Goal: Task Accomplishment & Management: Manage account settings

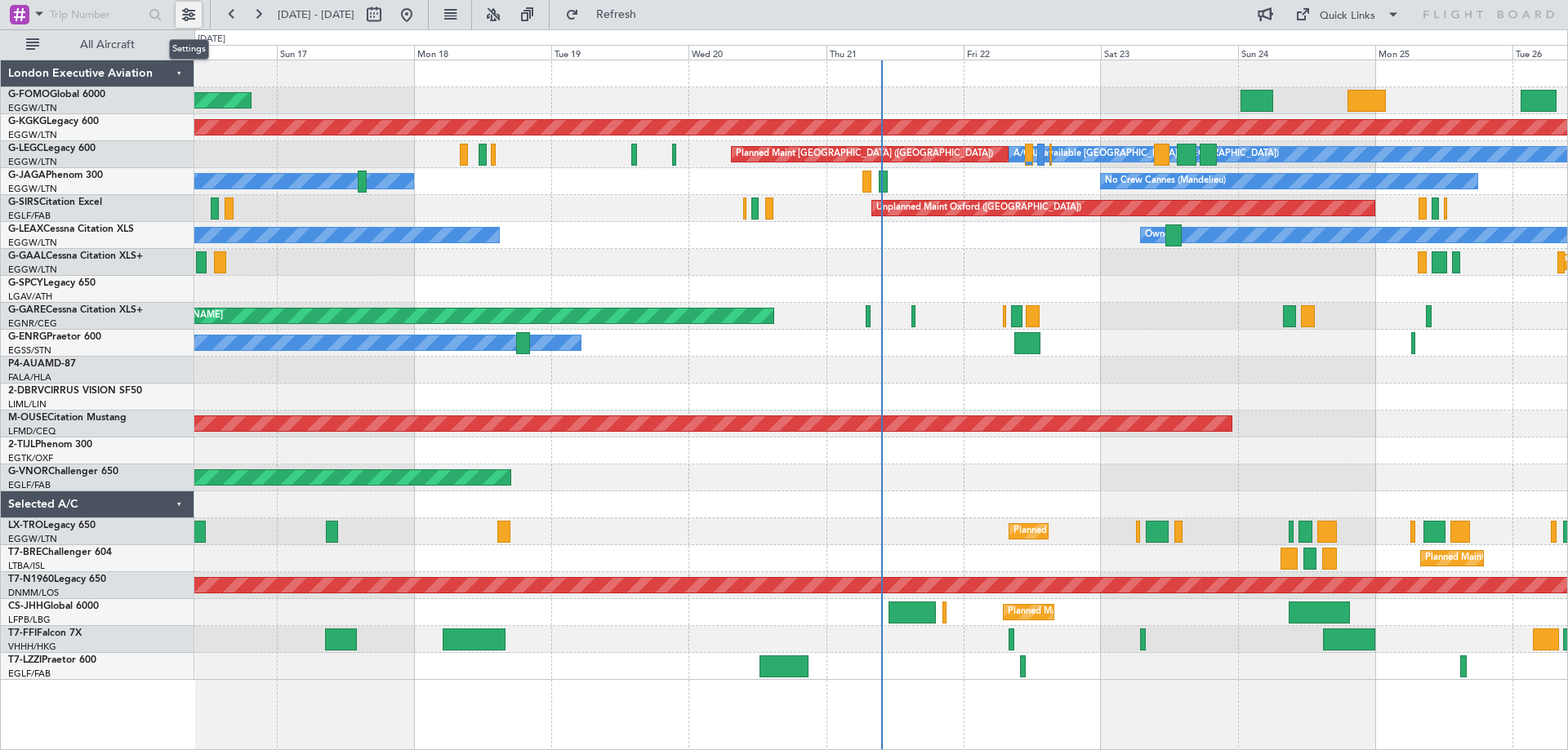
click at [193, 13] on button at bounding box center [188, 14] width 26 height 26
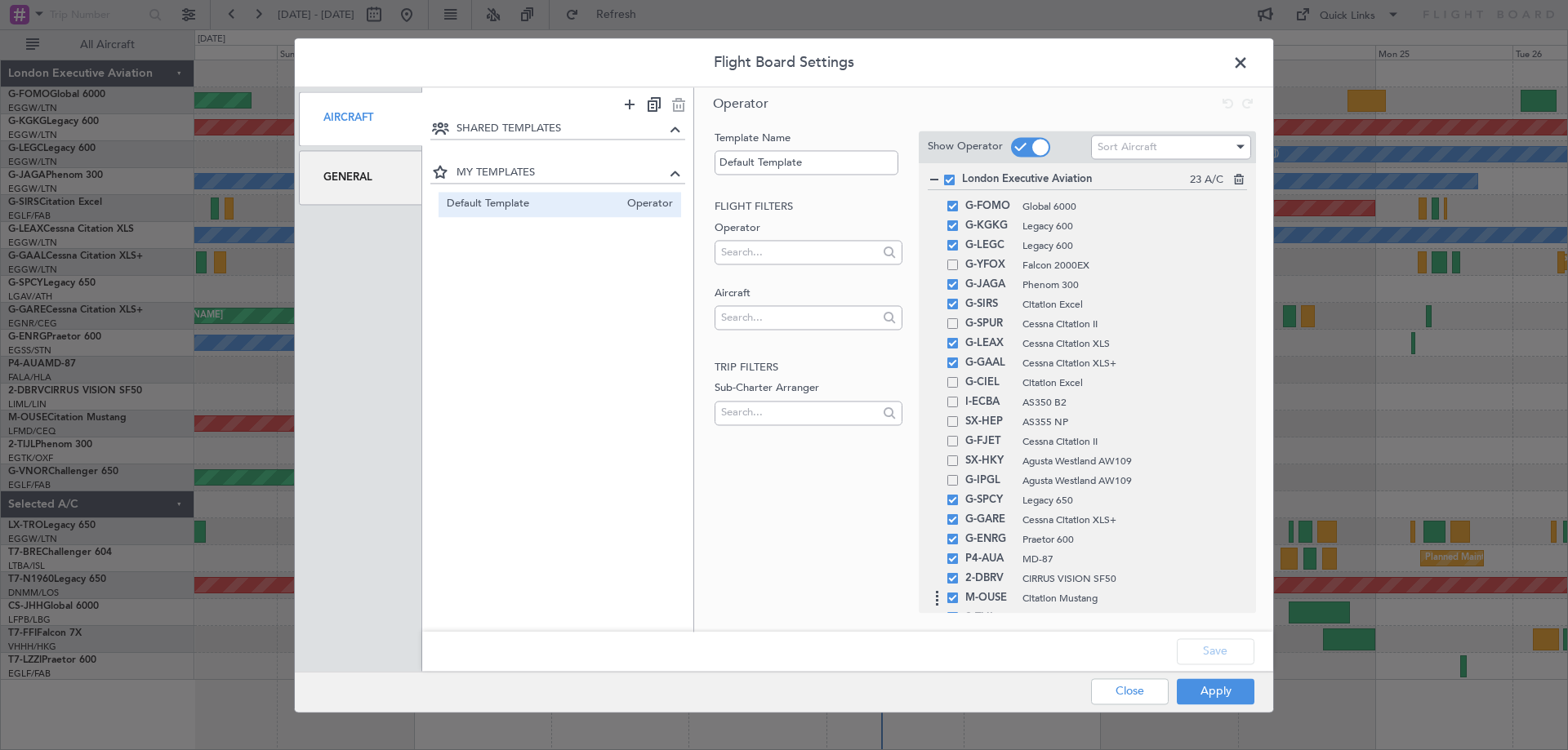
click at [960, 588] on div "M-OUSE Citation Mustang" at bounding box center [1088, 598] width 320 height 19
click at [953, 584] on div "2-DBRV CIRRUS VISION SF50" at bounding box center [1088, 579] width 320 height 19
drag, startPoint x: 934, startPoint y: 583, endPoint x: 877, endPoint y: 571, distance: 58.2
click at [877, 571] on div "Template Name Default Template Flight filters Operator Aircraft Trip filters Su…" at bounding box center [806, 356] width 190 height 450
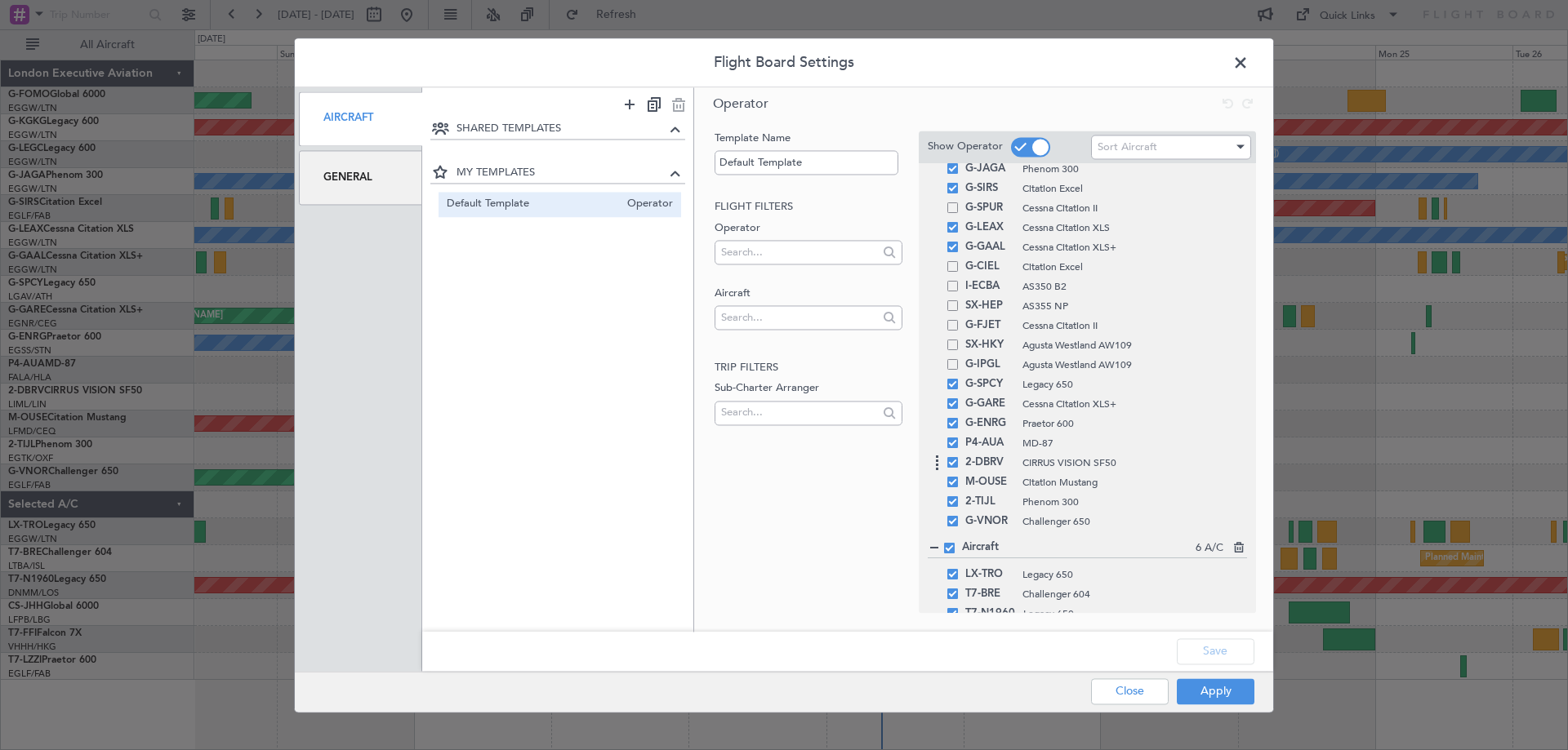
scroll to position [164, 0]
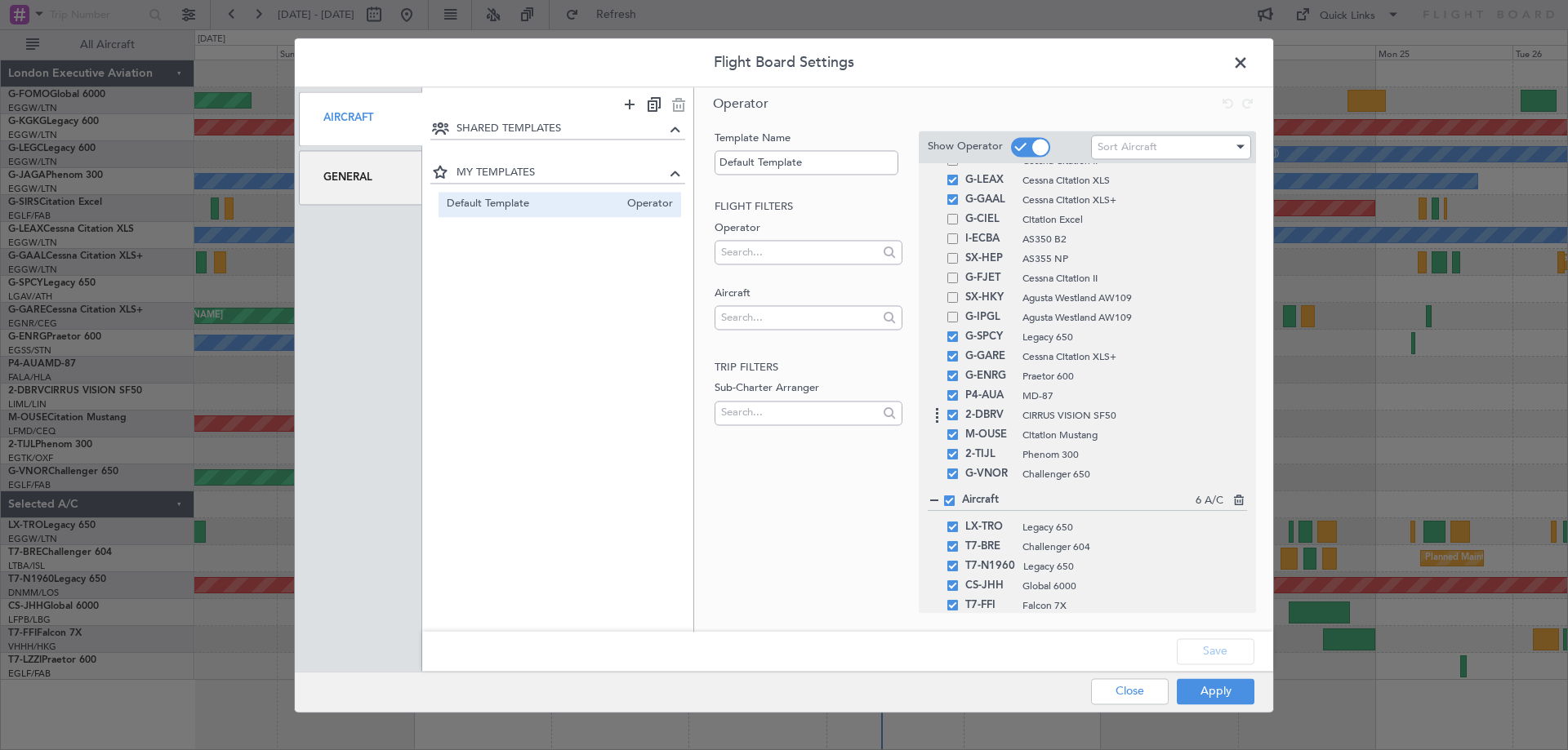
click at [955, 418] on span at bounding box center [952, 414] width 11 height 11
click at [959, 409] on input "checkbox" at bounding box center [959, 409] width 0 height 0
click at [957, 455] on span at bounding box center [952, 453] width 11 height 11
click at [959, 449] on input "checkbox" at bounding box center [959, 449] width 0 height 0
click at [950, 398] on span at bounding box center [952, 395] width 11 height 11
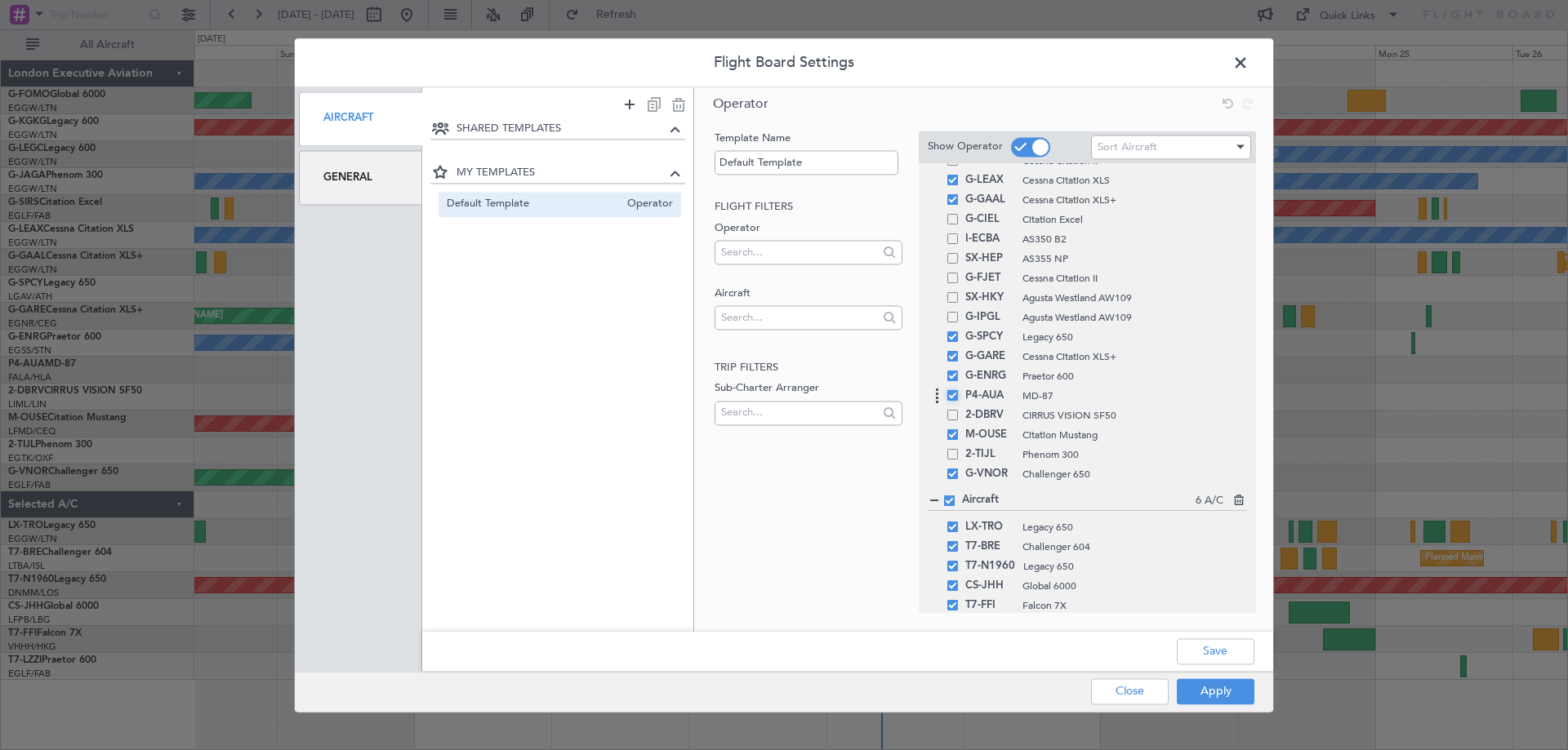
click at [959, 390] on input "checkbox" at bounding box center [959, 390] width 0 height 0
click at [1195, 697] on button "Apply" at bounding box center [1215, 691] width 77 height 26
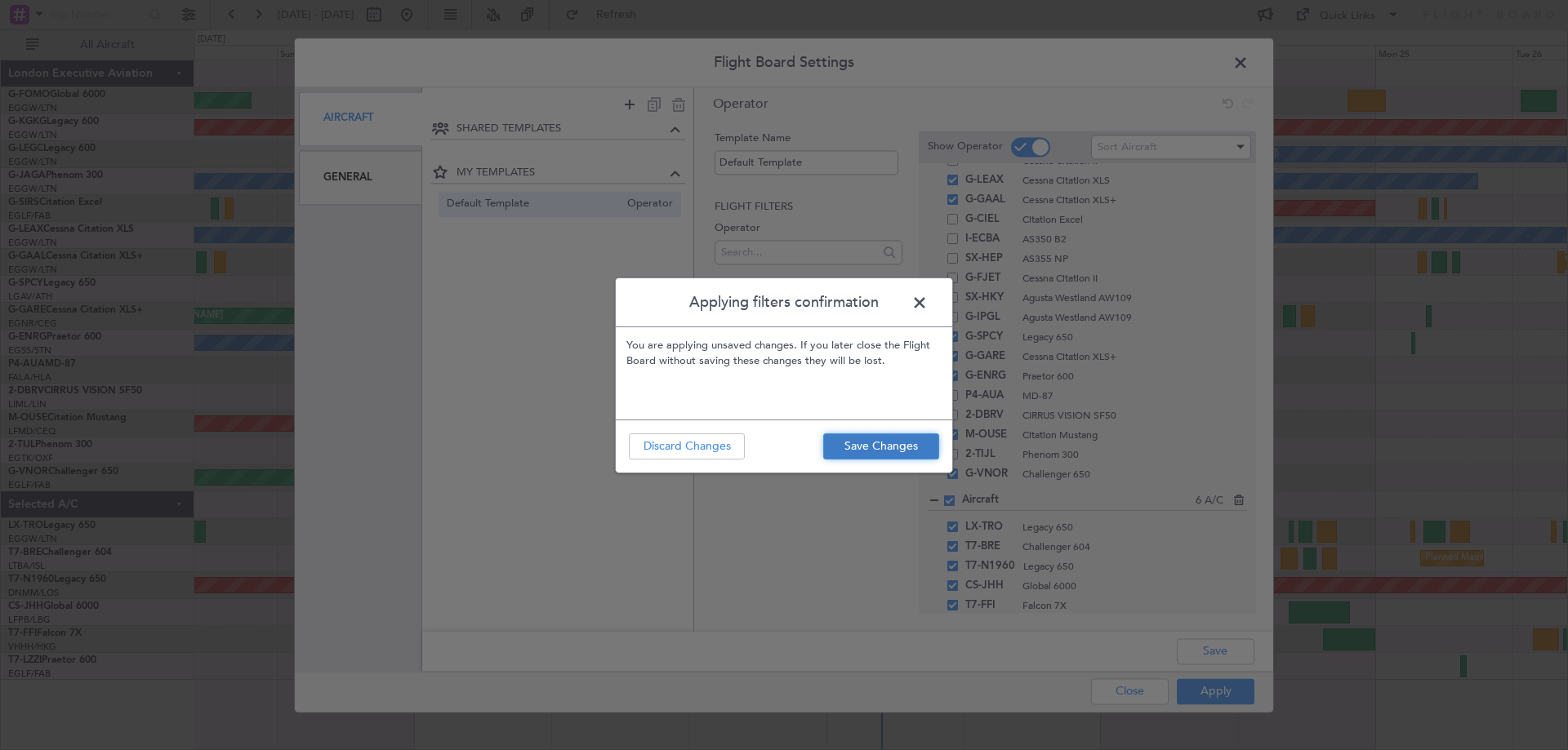
click at [893, 452] on button "Save Changes" at bounding box center [880, 446] width 116 height 26
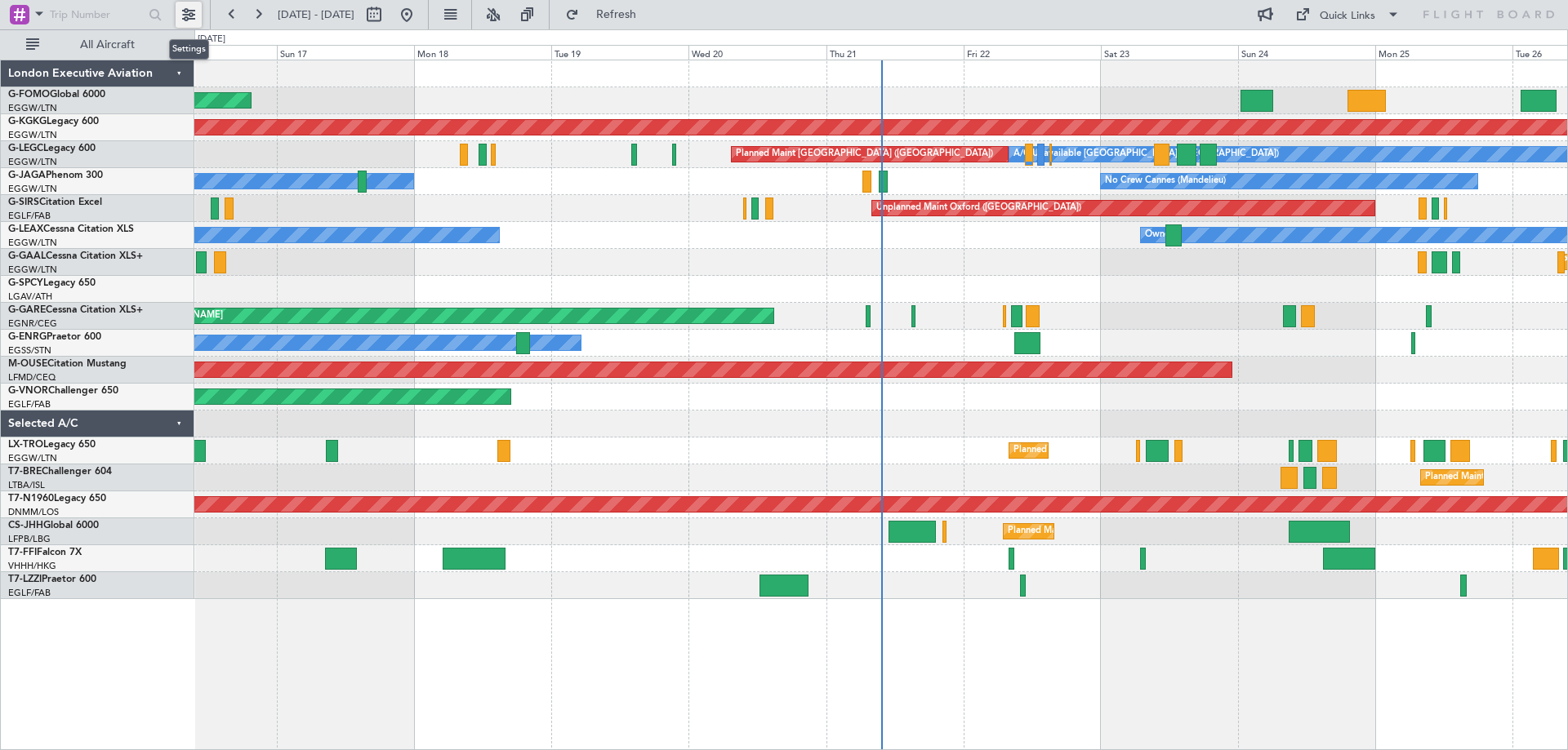
click at [188, 19] on button at bounding box center [188, 14] width 26 height 26
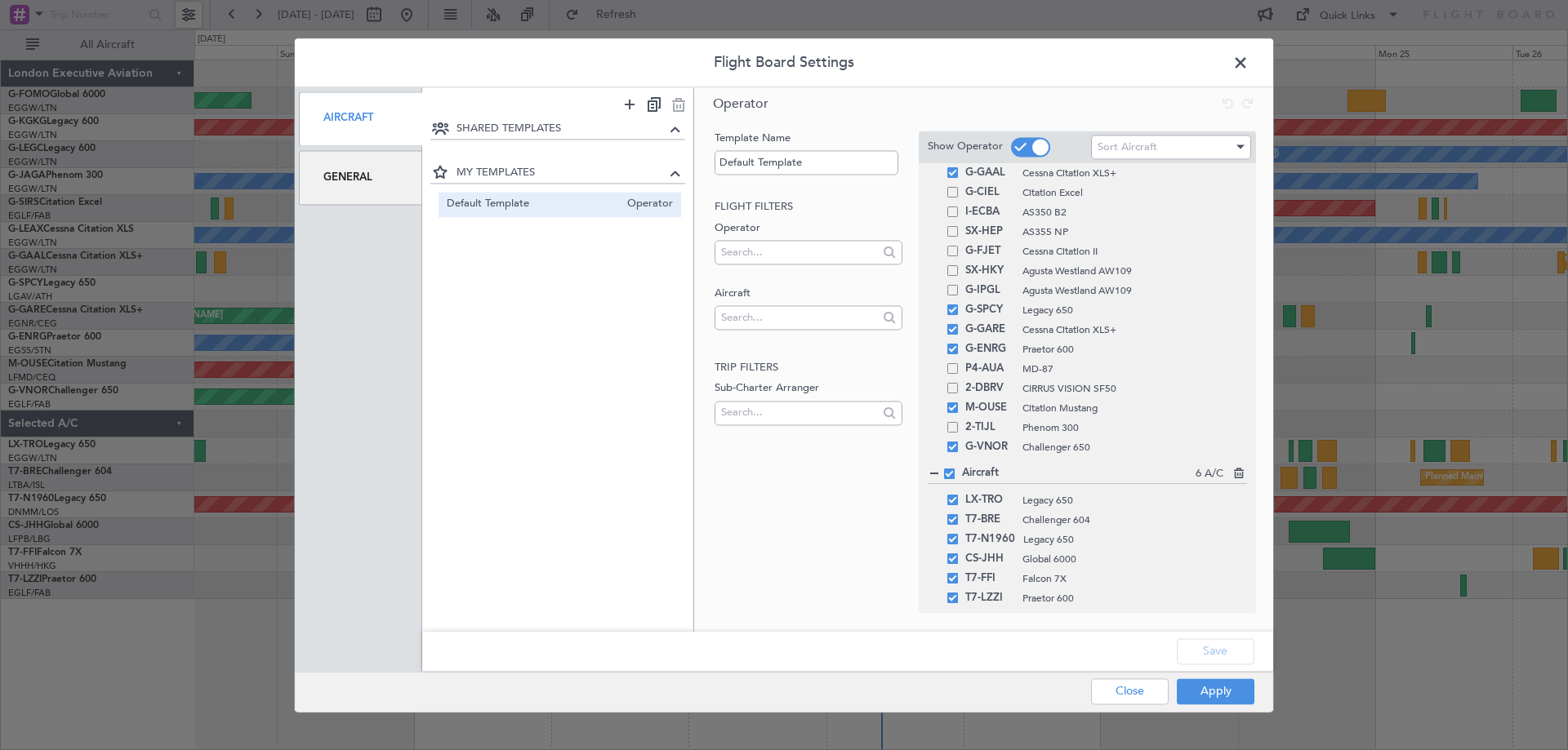
scroll to position [194, 0]
click at [1127, 695] on button "Close" at bounding box center [1129, 691] width 77 height 26
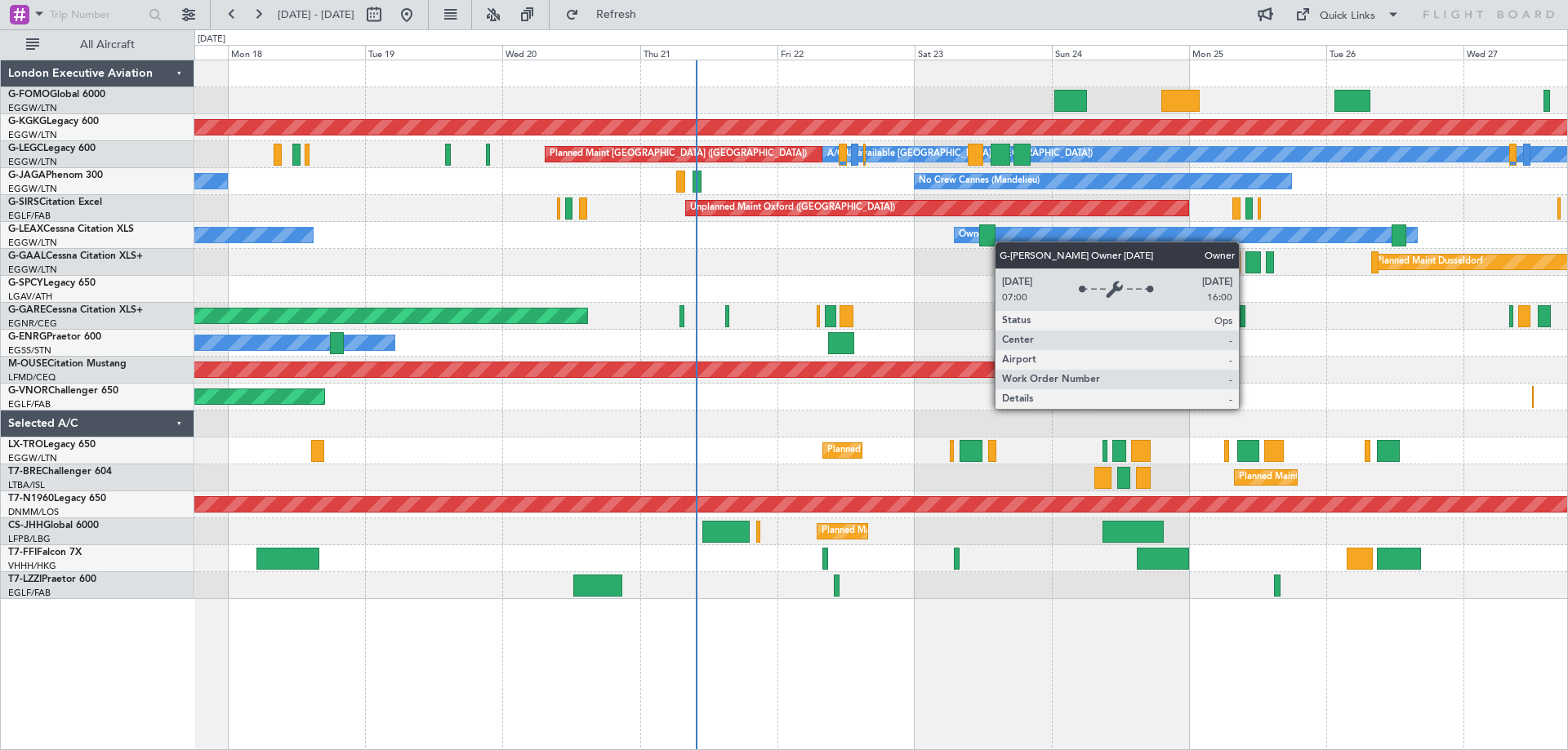
click at [1003, 242] on div "Planned Maint Windsor Locks (Bradley Intl) AOG Maint Istanbul (Ataturk) Planned…" at bounding box center [880, 329] width 1373 height 539
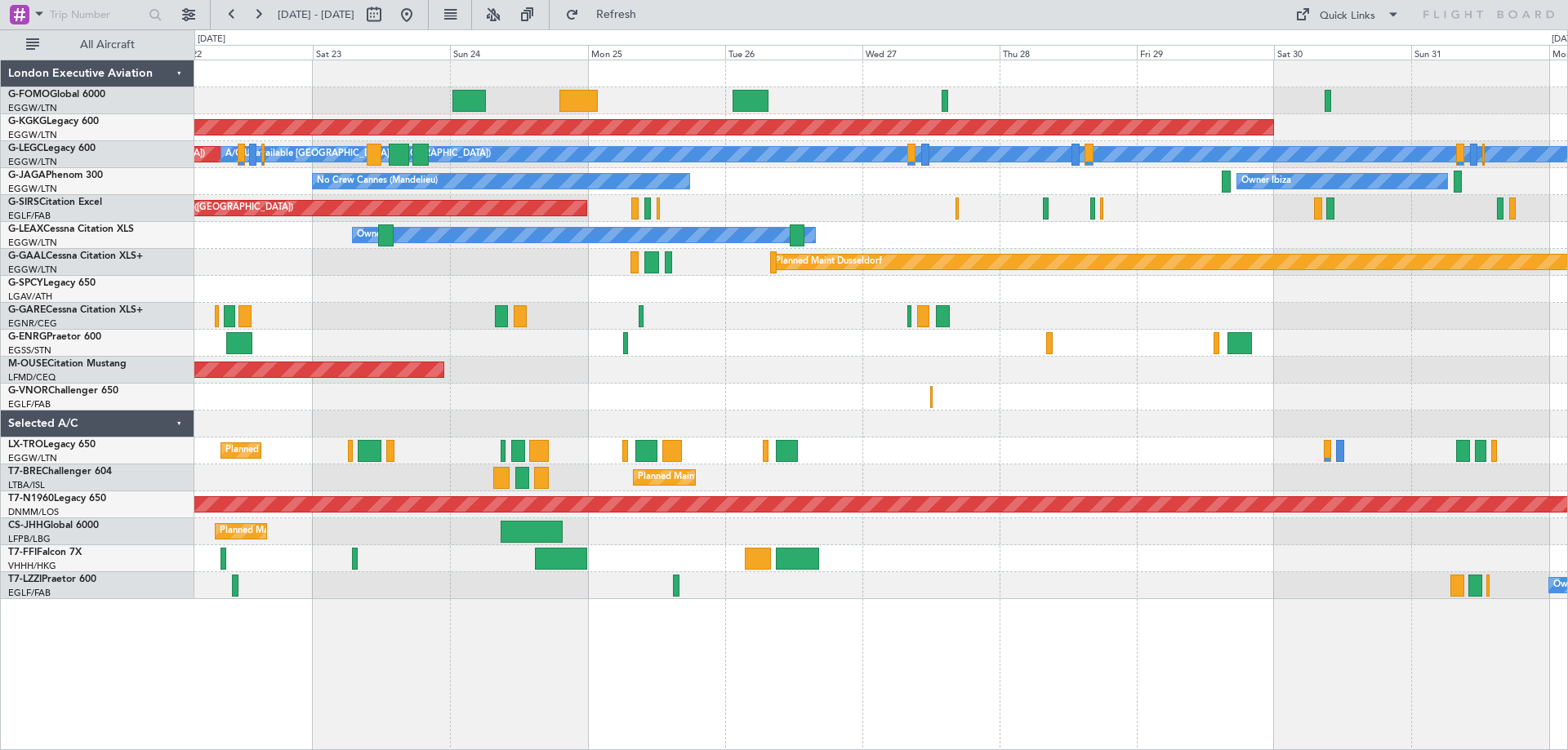
click at [724, 336] on div at bounding box center [880, 343] width 1373 height 27
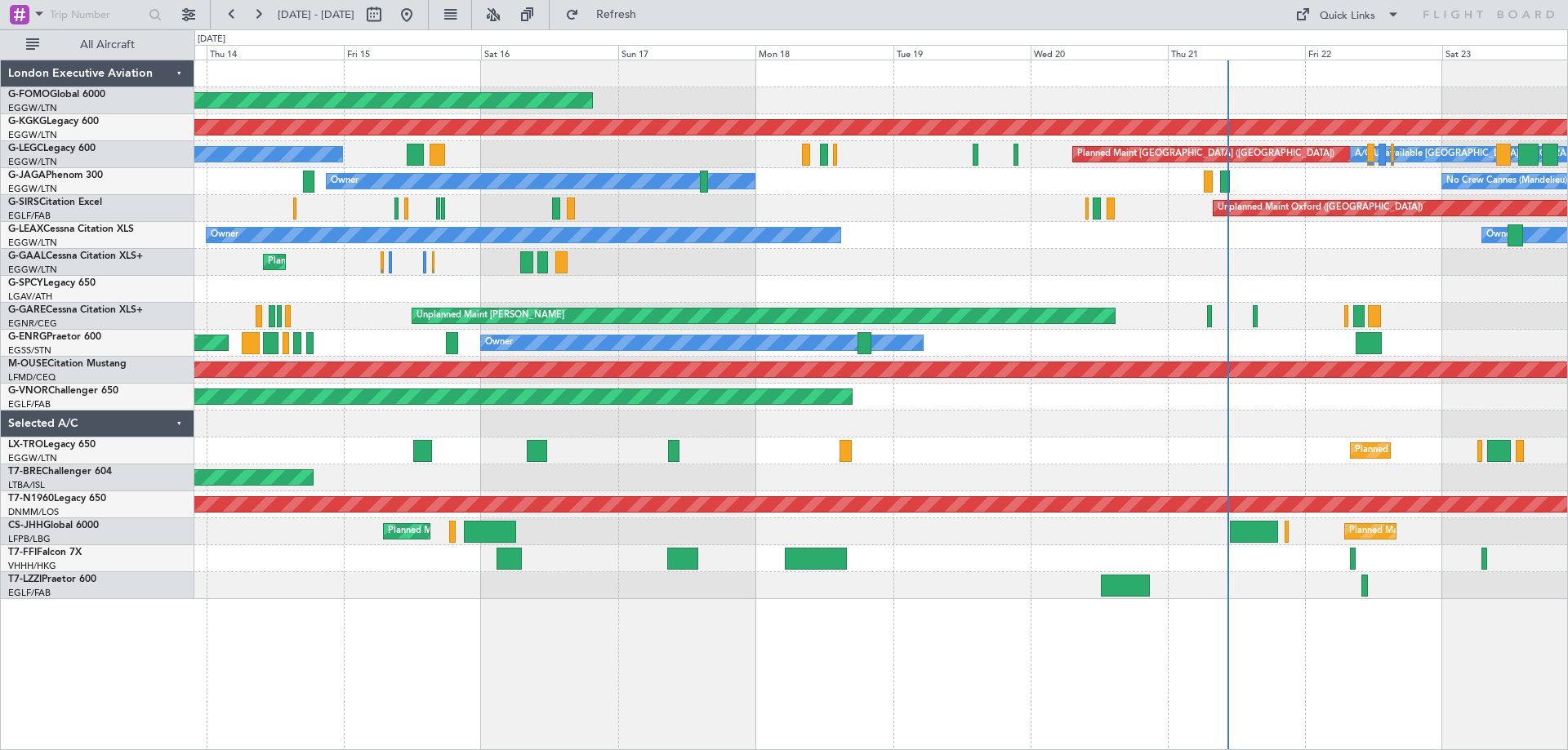
click at [1526, 333] on div "Planned Maint Windsor Locks ([PERSON_NAME] Intl) AOG Maint [GEOGRAPHIC_DATA] ([…" at bounding box center [880, 329] width 1373 height 539
